Goal: Find specific page/section: Find specific page/section

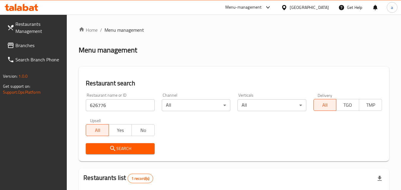
scroll to position [89, 0]
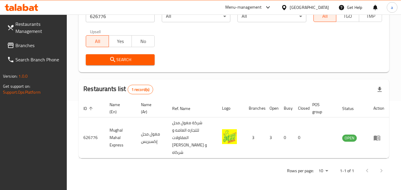
click at [286, 8] on icon at bounding box center [284, 7] width 4 height 5
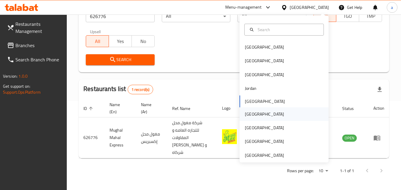
click at [255, 110] on div "[GEOGRAPHIC_DATA]" at bounding box center [264, 114] width 49 height 14
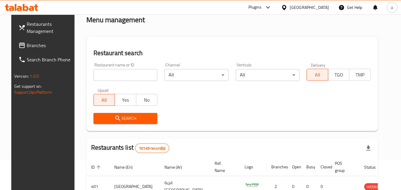
scroll to position [30, 0]
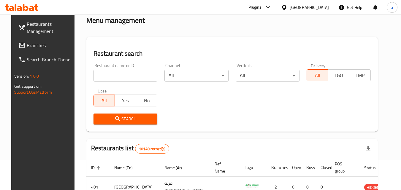
click at [27, 43] on span "Branches" at bounding box center [50, 45] width 47 height 7
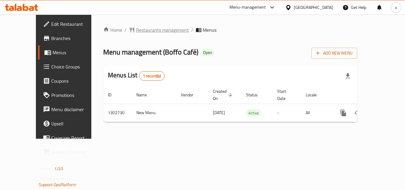
click at [136, 28] on span "Restaurants management" at bounding box center [162, 29] width 53 height 7
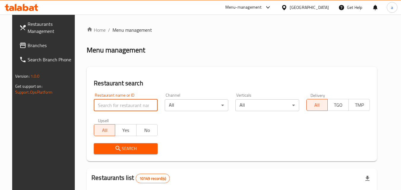
click at [127, 101] on input "search" at bounding box center [126, 105] width 64 height 12
paste input "702540"
type input "702540"
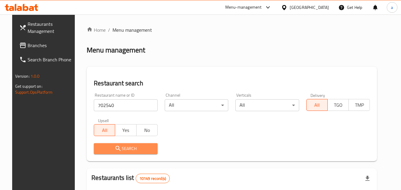
click at [106, 147] on span "Search" at bounding box center [125, 148] width 54 height 7
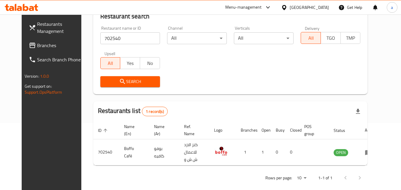
scroll to position [69, 0]
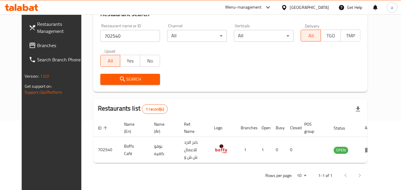
click at [318, 9] on div "[GEOGRAPHIC_DATA]" at bounding box center [309, 7] width 39 height 7
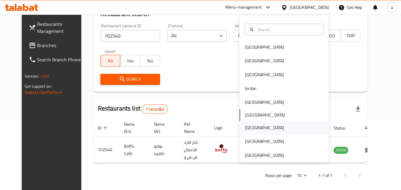
click at [251, 131] on div "[GEOGRAPHIC_DATA]" at bounding box center [264, 128] width 49 height 14
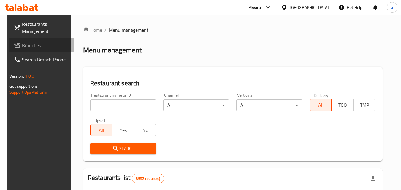
click at [24, 48] on span "Branches" at bounding box center [45, 45] width 47 height 7
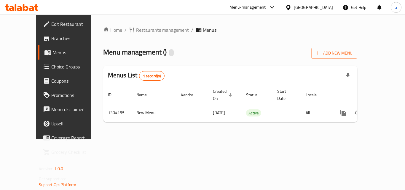
click at [136, 29] on span "Restaurants management" at bounding box center [162, 29] width 53 height 7
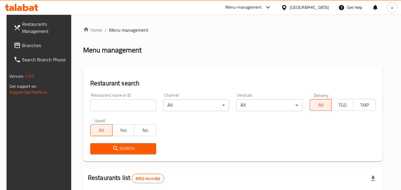
click at [111, 110] on input "search" at bounding box center [123, 105] width 66 height 12
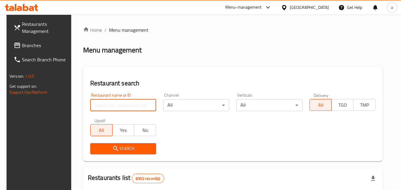
paste input "703085"
type input "703085"
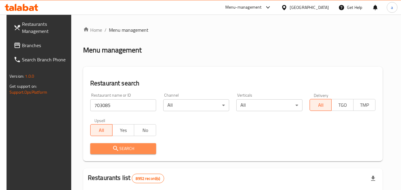
click at [103, 151] on span "Search" at bounding box center [123, 148] width 56 height 7
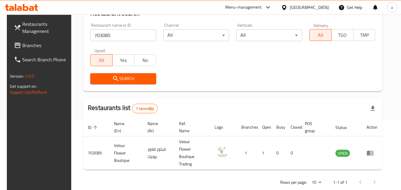
scroll to position [74, 0]
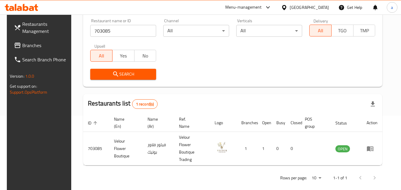
click at [324, 6] on div "[GEOGRAPHIC_DATA]" at bounding box center [309, 7] width 39 height 7
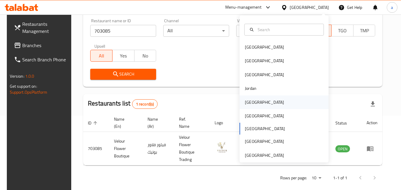
click at [253, 102] on div "[GEOGRAPHIC_DATA]" at bounding box center [264, 103] width 49 height 14
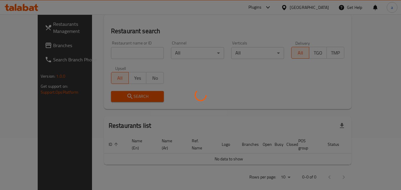
scroll to position [74, 0]
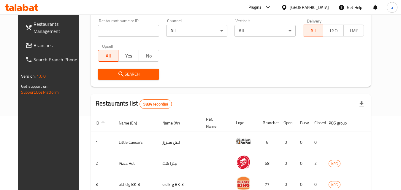
click at [34, 46] on span "Branches" at bounding box center [57, 45] width 47 height 7
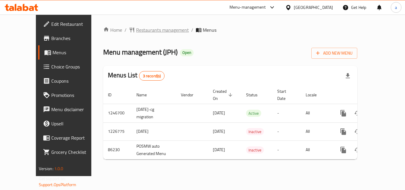
click at [142, 30] on span "Restaurants management" at bounding box center [162, 29] width 53 height 7
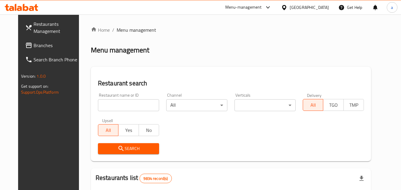
click at [123, 103] on input "search" at bounding box center [128, 105] width 61 height 12
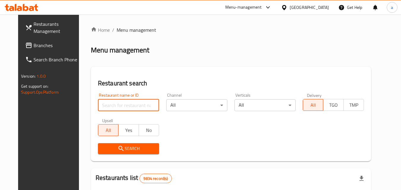
paste input "7133"
type input "7133"
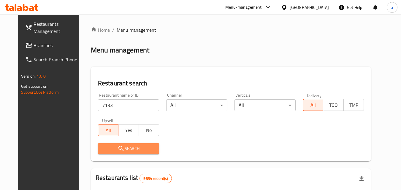
click at [117, 152] on span "Search" at bounding box center [129, 148] width 52 height 7
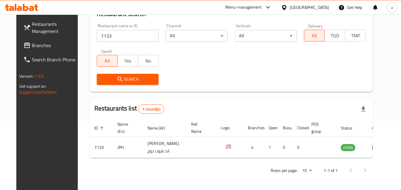
scroll to position [40, 0]
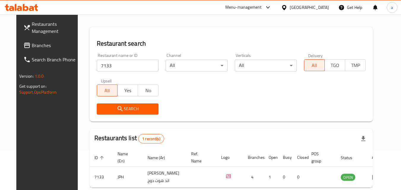
click at [327, 10] on div "[GEOGRAPHIC_DATA]" at bounding box center [309, 7] width 39 height 7
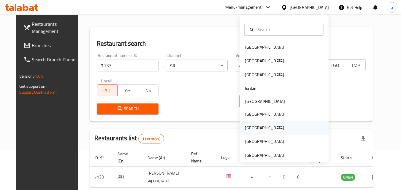
click at [259, 128] on div "[GEOGRAPHIC_DATA]" at bounding box center [283, 128] width 89 height 14
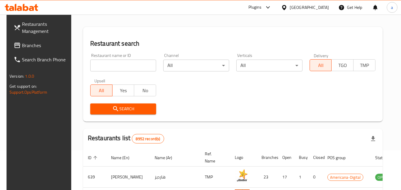
click at [26, 48] on span "Branches" at bounding box center [45, 45] width 47 height 7
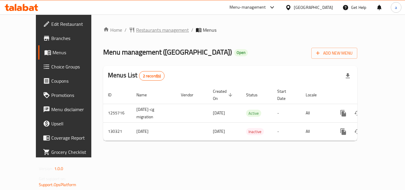
click at [140, 30] on span "Restaurants management" at bounding box center [162, 29] width 53 height 7
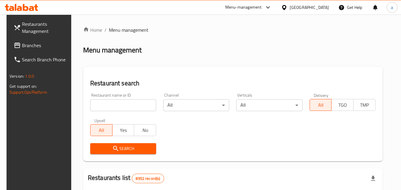
click at [126, 107] on input "search" at bounding box center [123, 105] width 66 height 12
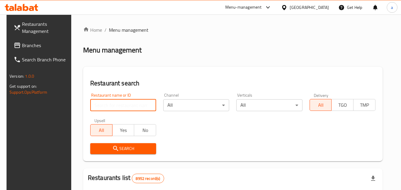
paste input "609943"
type input "609943"
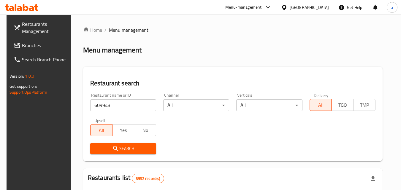
click at [126, 144] on button "Search" at bounding box center [123, 148] width 66 height 11
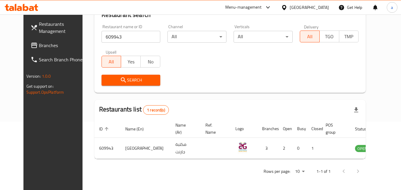
scroll to position [69, 0]
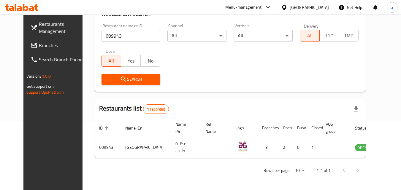
click at [319, 7] on div "[GEOGRAPHIC_DATA]" at bounding box center [309, 7] width 39 height 7
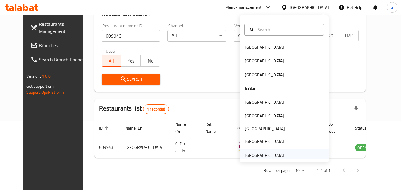
click at [257, 155] on div "[GEOGRAPHIC_DATA]" at bounding box center [264, 155] width 39 height 7
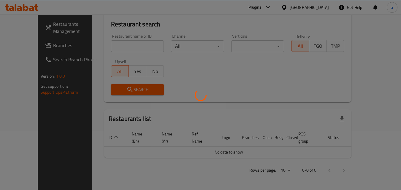
scroll to position [52, 0]
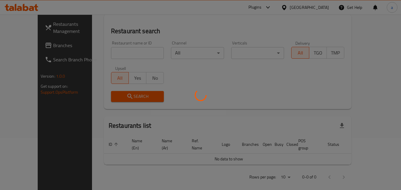
click at [24, 48] on div at bounding box center [200, 95] width 401 height 190
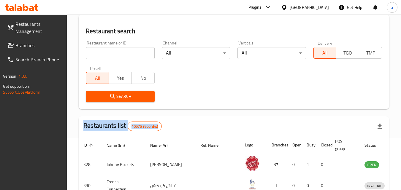
click at [24, 48] on div at bounding box center [200, 95] width 401 height 190
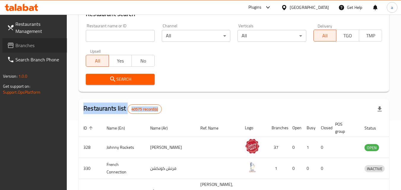
click at [24, 48] on span "Branches" at bounding box center [38, 45] width 47 height 7
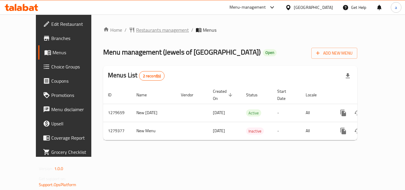
click at [136, 30] on span "Restaurants management" at bounding box center [162, 29] width 53 height 7
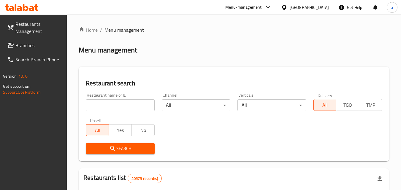
click at [116, 106] on input "search" at bounding box center [120, 105] width 69 height 12
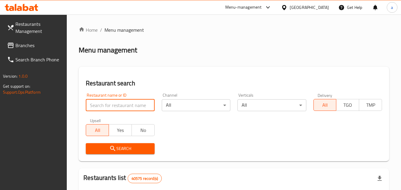
paste input "693150"
type input "693150"
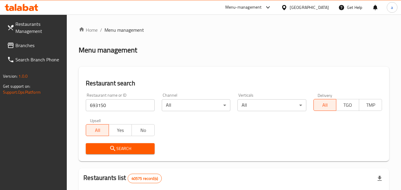
click at [109, 144] on button "Search" at bounding box center [120, 148] width 69 height 11
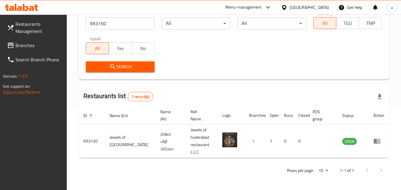
scroll to position [74, 0]
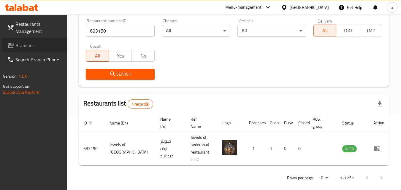
click at [36, 47] on span "Branches" at bounding box center [38, 45] width 47 height 7
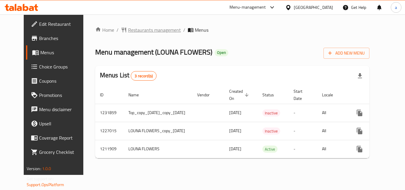
click at [136, 33] on span "Restaurants management" at bounding box center [154, 29] width 53 height 7
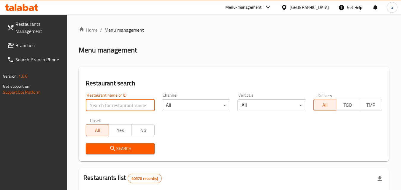
click at [120, 104] on input "search" at bounding box center [120, 105] width 69 height 12
paste input "671483"
type input "671483"
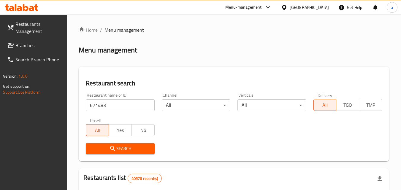
click at [114, 147] on icon "submit" at bounding box center [112, 148] width 7 height 7
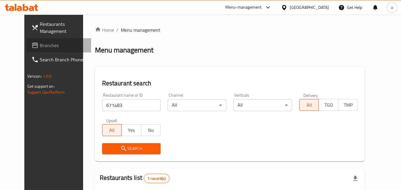
click at [40, 47] on span "Branches" at bounding box center [63, 45] width 47 height 7
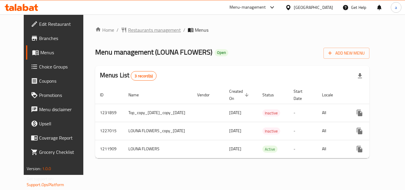
click at [128, 27] on span "Restaurants management" at bounding box center [154, 29] width 53 height 7
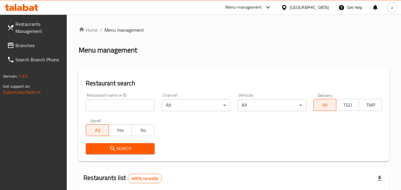
click at [103, 106] on input "search" at bounding box center [120, 105] width 69 height 12
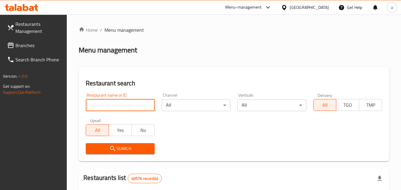
paste input "671483"
type input "671483"
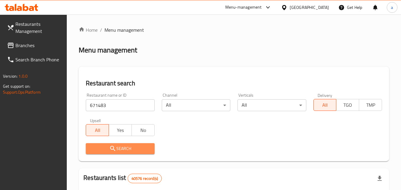
click at [101, 145] on span "Search" at bounding box center [119, 148] width 59 height 7
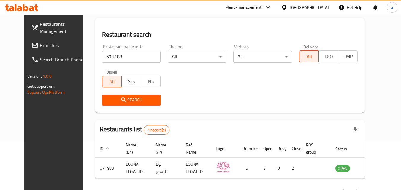
scroll to position [40, 0]
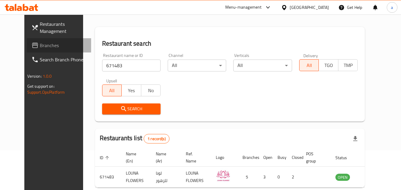
click at [40, 46] on span "Branches" at bounding box center [63, 45] width 47 height 7
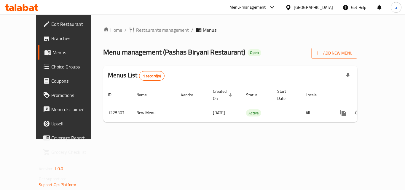
click at [136, 31] on span "Restaurants management" at bounding box center [162, 29] width 53 height 7
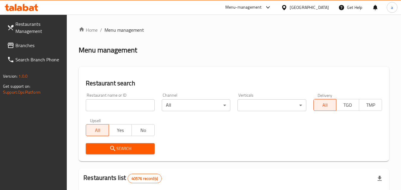
click at [116, 104] on input "search" at bounding box center [120, 105] width 69 height 12
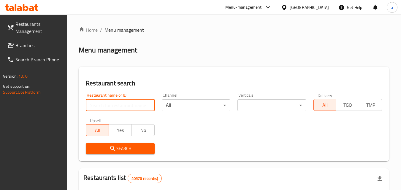
paste input "675242"
type input "675242"
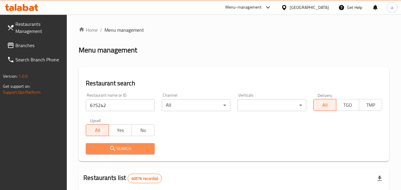
click at [108, 145] on span "Search" at bounding box center [119, 148] width 59 height 7
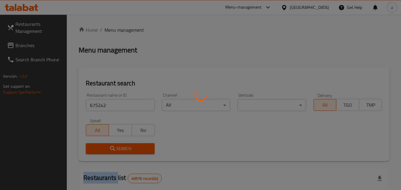
click at [108, 145] on div at bounding box center [200, 95] width 401 height 190
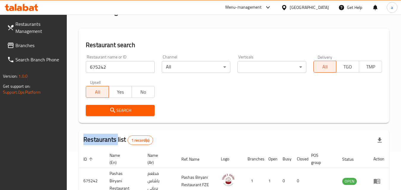
scroll to position [74, 0]
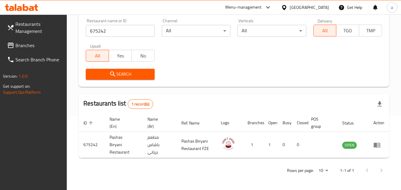
click at [122, 33] on input "675242" at bounding box center [120, 31] width 69 height 12
click at [22, 45] on span "Branches" at bounding box center [38, 45] width 47 height 7
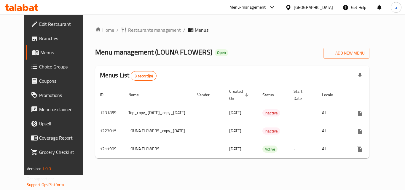
click at [145, 29] on span "Restaurants management" at bounding box center [154, 29] width 53 height 7
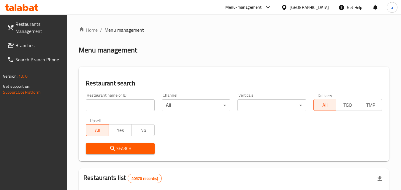
click at [122, 107] on input "search" at bounding box center [120, 105] width 69 height 12
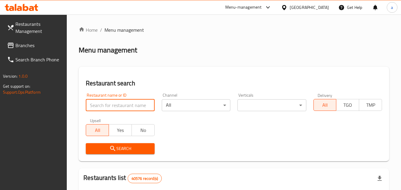
paste input "671483"
type input "671483"
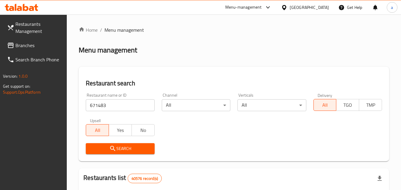
click at [108, 147] on span "Search" at bounding box center [119, 148] width 59 height 7
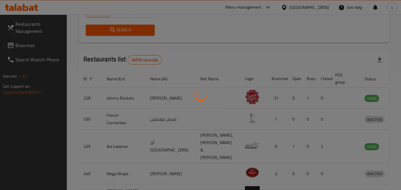
scroll to position [69, 0]
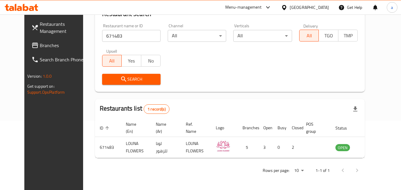
click at [40, 45] on span "Branches" at bounding box center [63, 45] width 47 height 7
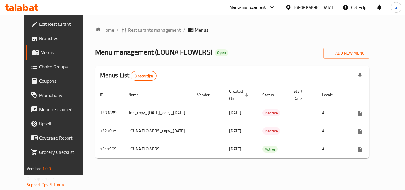
click at [128, 31] on span "Restaurants management" at bounding box center [154, 29] width 53 height 7
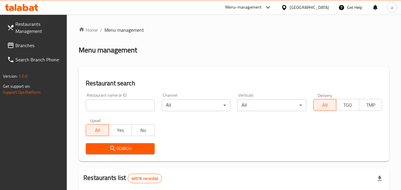
click at [134, 105] on input "search" at bounding box center [120, 105] width 69 height 12
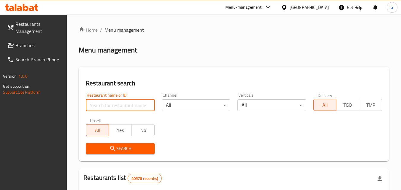
paste input "671483"
type input "671483"
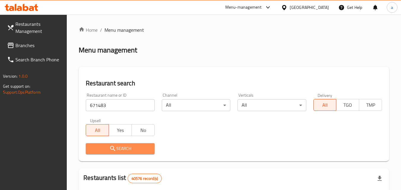
click at [120, 146] on span "Search" at bounding box center [119, 148] width 59 height 7
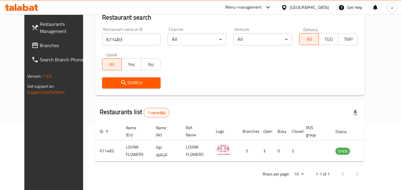
scroll to position [69, 0]
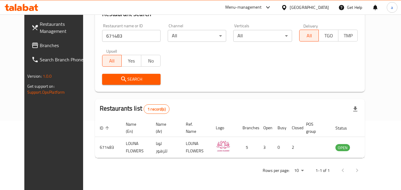
click at [292, 9] on div "[GEOGRAPHIC_DATA]" at bounding box center [309, 7] width 39 height 7
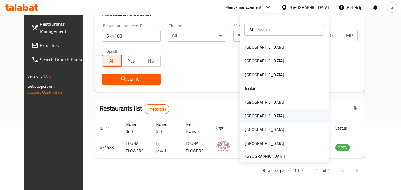
click at [250, 115] on div "[GEOGRAPHIC_DATA]" at bounding box center [264, 116] width 39 height 7
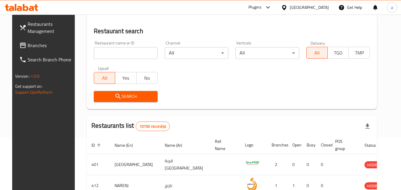
scroll to position [69, 0]
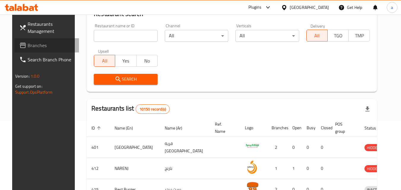
click at [28, 47] on span "Branches" at bounding box center [51, 45] width 47 height 7
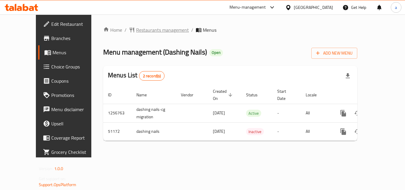
click at [140, 33] on span "Restaurants management" at bounding box center [162, 29] width 53 height 7
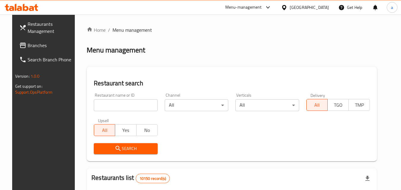
click at [123, 108] on input "search" at bounding box center [126, 105] width 64 height 12
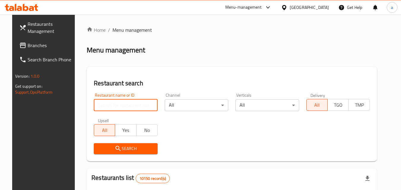
paste input "25172"
type input "25172"
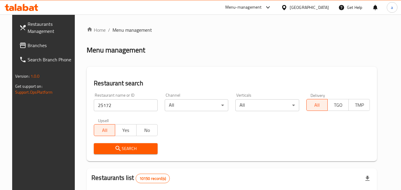
click at [108, 145] on span "Search" at bounding box center [125, 148] width 54 height 7
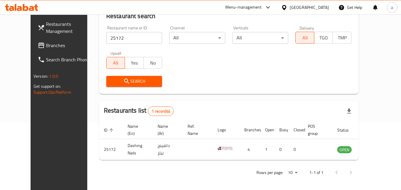
scroll to position [69, 0]
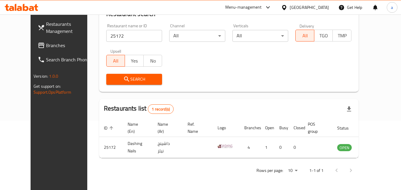
click at [318, 9] on div "[GEOGRAPHIC_DATA]" at bounding box center [309, 7] width 39 height 7
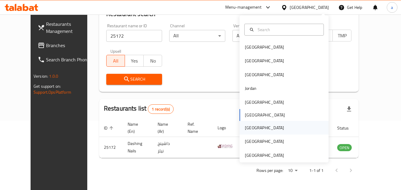
click at [250, 130] on div "[GEOGRAPHIC_DATA]" at bounding box center [264, 128] width 39 height 7
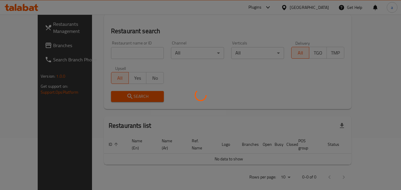
scroll to position [69, 0]
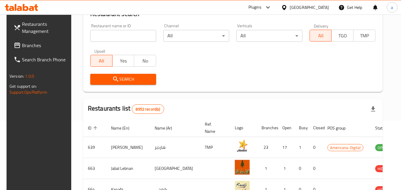
click at [14, 47] on icon at bounding box center [17, 45] width 6 height 5
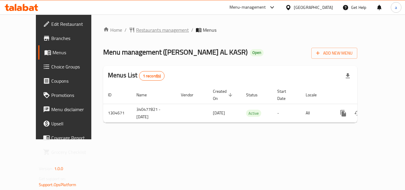
click at [136, 30] on span "Restaurants management" at bounding box center [162, 29] width 53 height 7
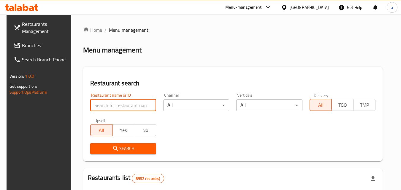
click at [116, 110] on input "search" at bounding box center [123, 105] width 66 height 12
paste input "703357"
type input "703357"
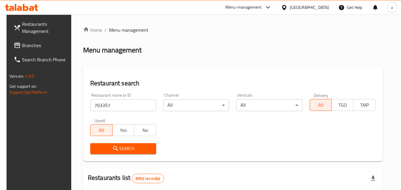
click at [112, 145] on icon "submit" at bounding box center [115, 148] width 7 height 7
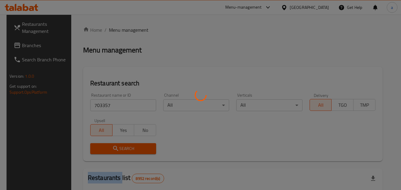
click at [111, 145] on div at bounding box center [200, 95] width 401 height 190
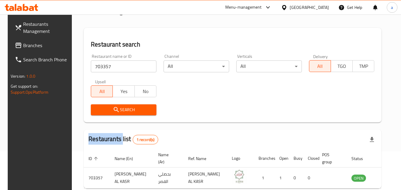
scroll to position [67, 0]
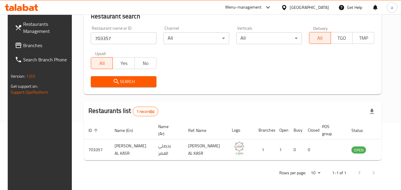
click at [327, 8] on div "Qatar" at bounding box center [309, 7] width 39 height 7
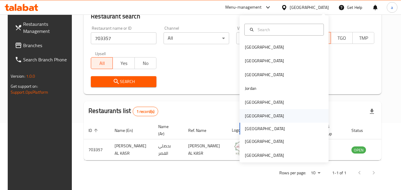
click at [256, 118] on div "[GEOGRAPHIC_DATA]" at bounding box center [283, 116] width 89 height 14
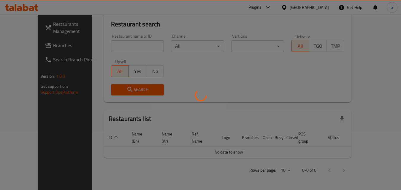
scroll to position [52, 0]
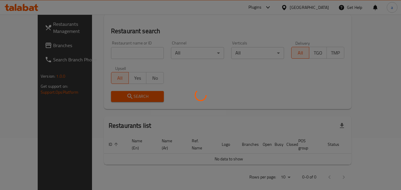
click at [26, 47] on div at bounding box center [200, 95] width 401 height 190
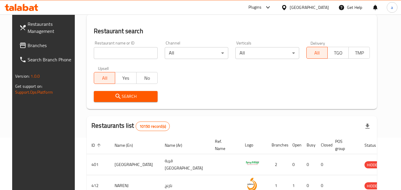
scroll to position [67, 0]
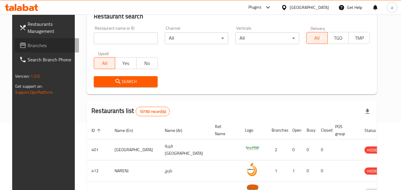
click at [28, 47] on span "Branches" at bounding box center [51, 45] width 47 height 7
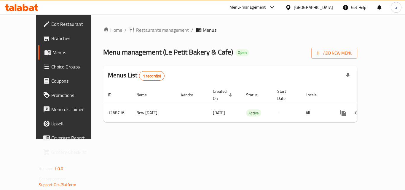
click at [136, 29] on span "Restaurants management" at bounding box center [162, 29] width 53 height 7
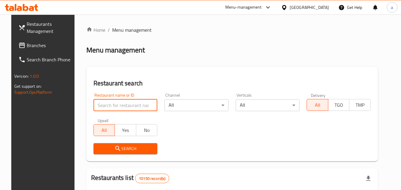
click at [120, 103] on input "search" at bounding box center [125, 105] width 64 height 12
paste input "688276"
type input "688276"
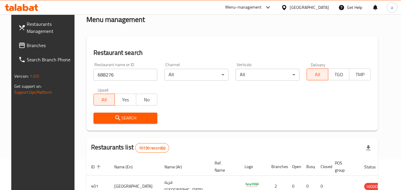
scroll to position [89, 0]
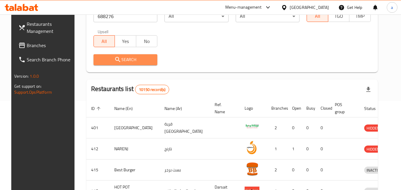
click at [124, 60] on span "Search" at bounding box center [125, 59] width 55 height 7
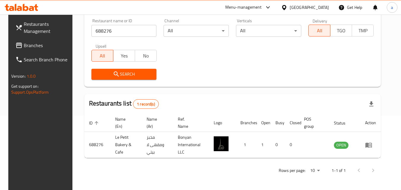
scroll to position [74, 0]
click at [287, 6] on icon at bounding box center [284, 7] width 6 height 6
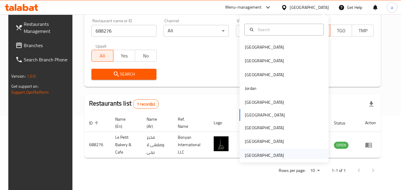
click at [256, 153] on div "[GEOGRAPHIC_DATA]" at bounding box center [264, 155] width 39 height 7
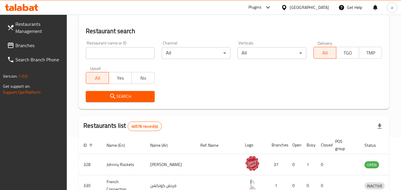
scroll to position [74, 0]
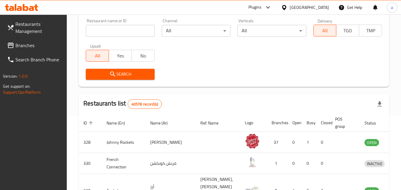
click at [30, 45] on span "Branches" at bounding box center [38, 45] width 47 height 7
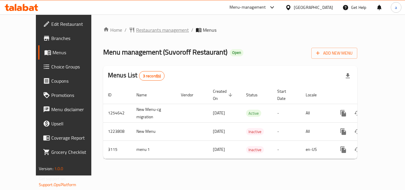
click at [136, 31] on span "Restaurants management" at bounding box center [162, 29] width 53 height 7
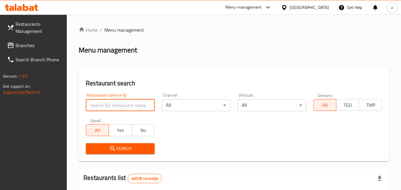
click at [120, 102] on input "search" at bounding box center [120, 105] width 69 height 12
paste input "2064"
type input "2064"
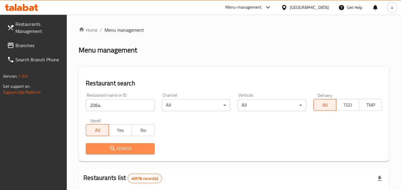
click at [101, 150] on span "Search" at bounding box center [119, 148] width 59 height 7
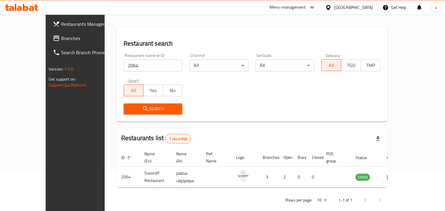
scroll to position [42, 0]
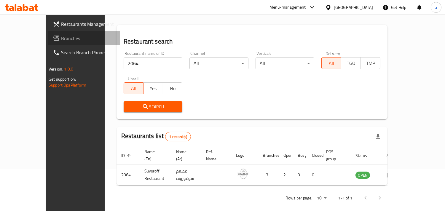
click at [61, 42] on span "Branches" at bounding box center [88, 38] width 54 height 7
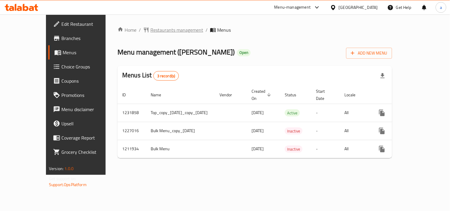
click at [150, 31] on span "Restaurants management" at bounding box center [176, 29] width 53 height 7
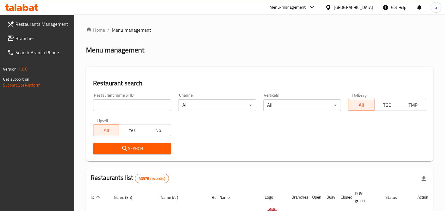
click at [136, 110] on input "search" at bounding box center [132, 105] width 78 height 12
paste input "671506"
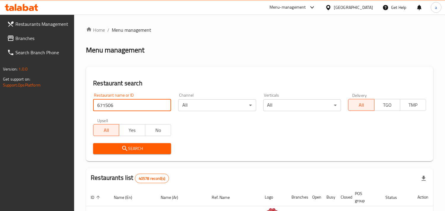
type input "671506"
click at [137, 147] on span "Search" at bounding box center [132, 148] width 69 height 7
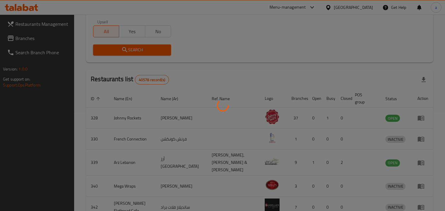
scroll to position [42, 0]
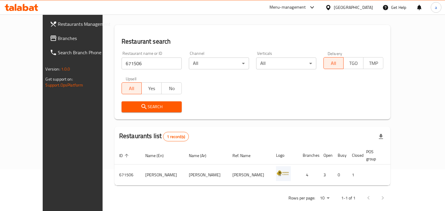
click at [346, 7] on div "[GEOGRAPHIC_DATA]" at bounding box center [353, 7] width 39 height 7
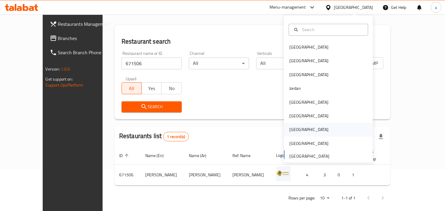
click at [295, 129] on div "[GEOGRAPHIC_DATA]" at bounding box center [309, 130] width 49 height 14
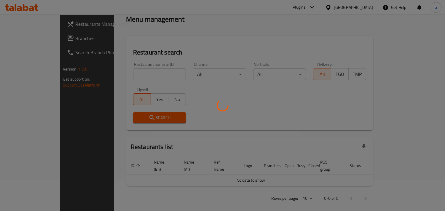
scroll to position [42, 0]
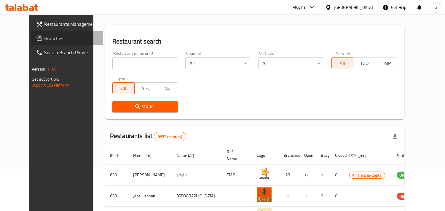
click at [44, 39] on span "Branches" at bounding box center [71, 38] width 54 height 7
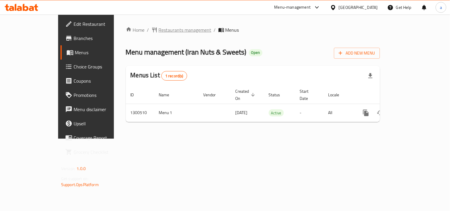
click at [159, 29] on span "Restaurants management" at bounding box center [185, 29] width 53 height 7
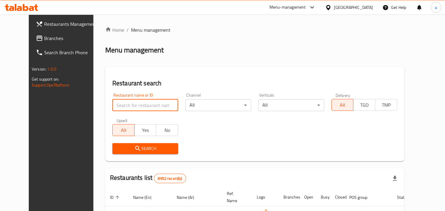
click at [120, 110] on input "search" at bounding box center [145, 105] width 66 height 12
paste input "701745"
type input "701745"
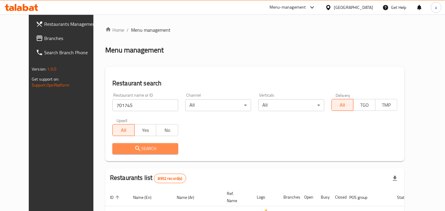
click at [135, 150] on icon "submit" at bounding box center [137, 148] width 5 height 5
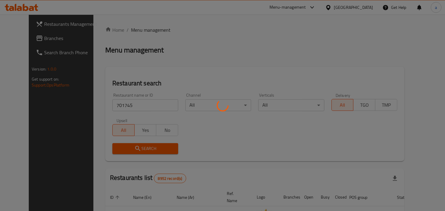
click at [124, 150] on div at bounding box center [222, 105] width 445 height 211
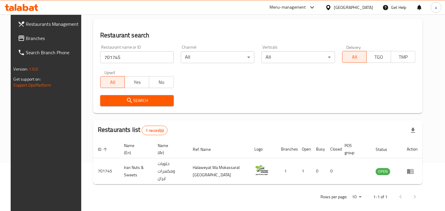
scroll to position [48, 0]
click at [334, 6] on div at bounding box center [329, 7] width 9 height 7
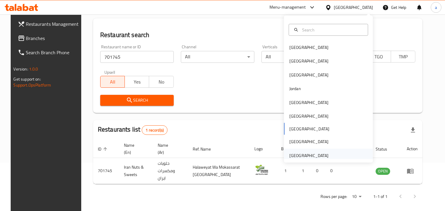
click at [302, 155] on div "[GEOGRAPHIC_DATA]" at bounding box center [309, 155] width 39 height 7
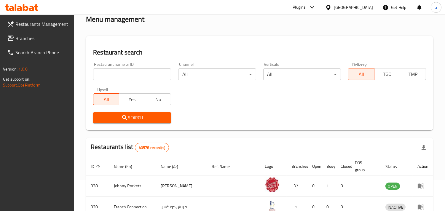
scroll to position [48, 0]
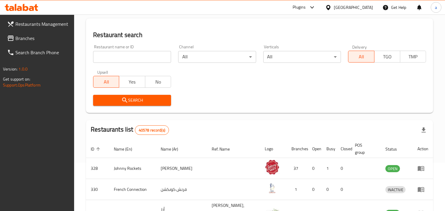
click at [128, 56] on input "search" at bounding box center [132, 57] width 78 height 12
click at [19, 42] on span "Branches" at bounding box center [42, 38] width 54 height 7
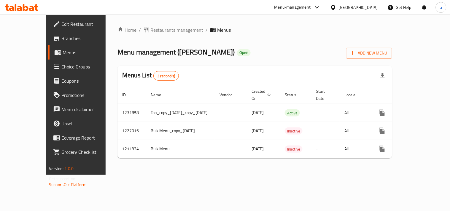
click at [150, 31] on span "Restaurants management" at bounding box center [176, 29] width 53 height 7
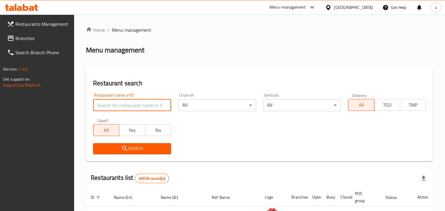
click at [120, 103] on input "search" at bounding box center [132, 105] width 78 height 12
paste input "671506"
type input "671506"
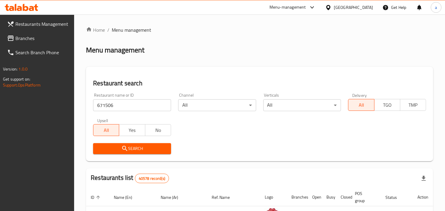
click at [123, 144] on button "Search" at bounding box center [132, 148] width 78 height 11
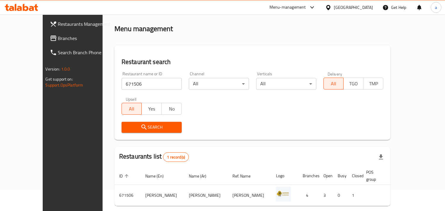
scroll to position [42, 0]
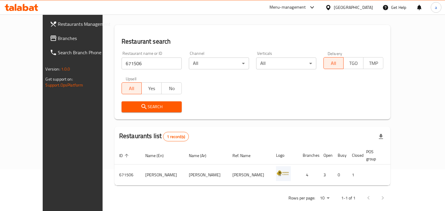
click at [45, 33] on link "Branches" at bounding box center [81, 38] width 72 height 14
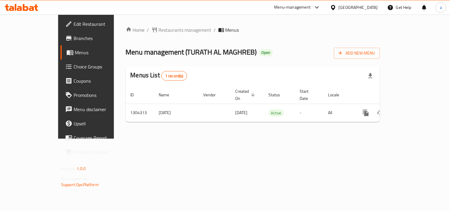
click at [159, 31] on span "Restaurants management" at bounding box center [185, 29] width 53 height 7
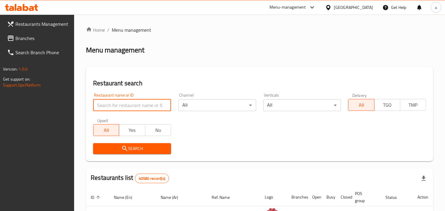
click at [109, 107] on input "search" at bounding box center [132, 105] width 78 height 12
paste input "703162"
type input "703162"
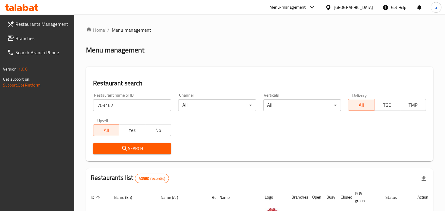
click at [111, 148] on span "Search" at bounding box center [132, 148] width 69 height 7
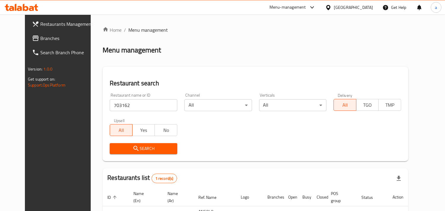
click at [40, 38] on span "Branches" at bounding box center [67, 38] width 54 height 7
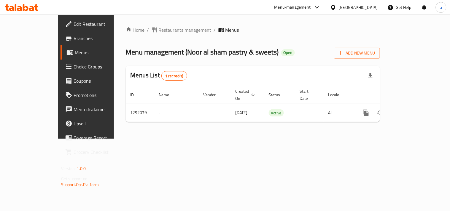
click at [159, 32] on span "Restaurants management" at bounding box center [185, 29] width 53 height 7
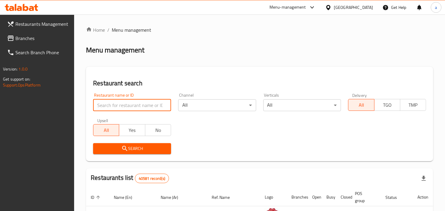
click at [120, 108] on input "search" at bounding box center [132, 105] width 78 height 12
paste input "698829"
type input "698829"
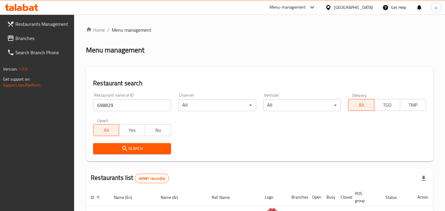
click at [103, 153] on button "Search" at bounding box center [132, 148] width 78 height 11
